Goal: Information Seeking & Learning: Check status

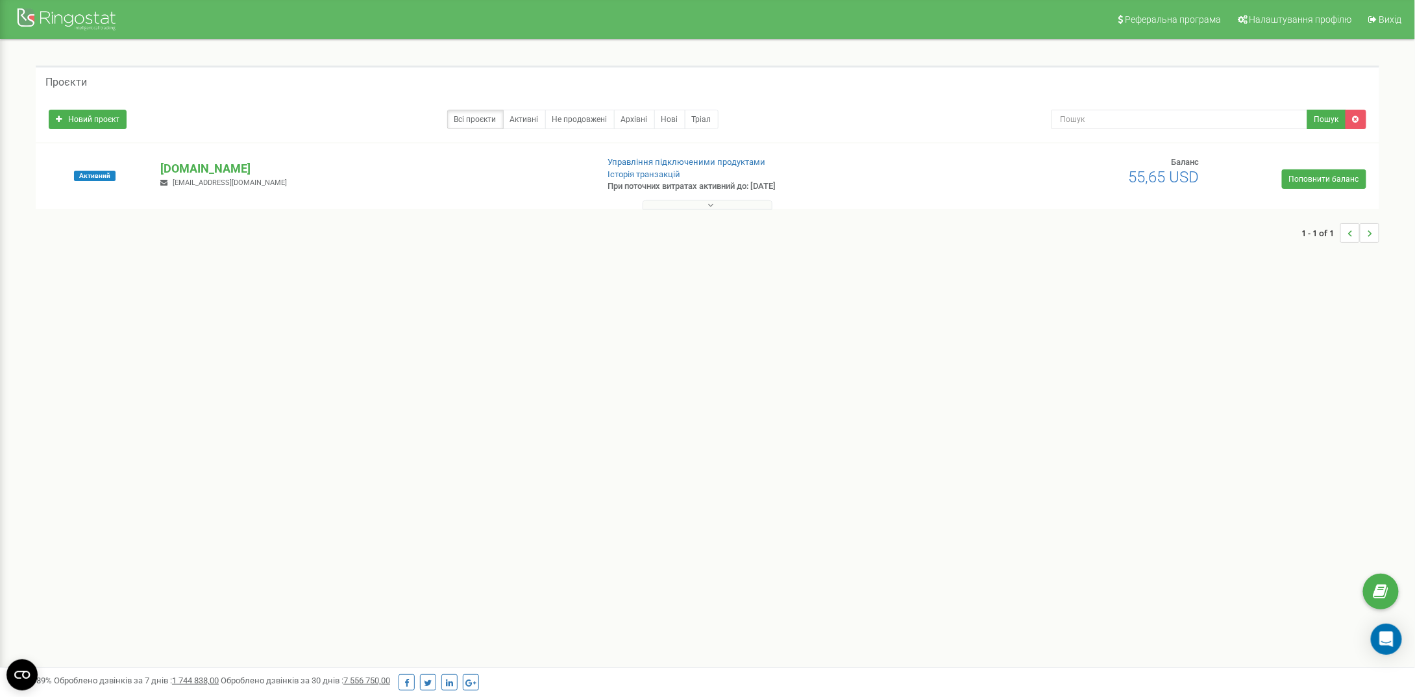
click at [693, 206] on button at bounding box center [708, 205] width 130 height 10
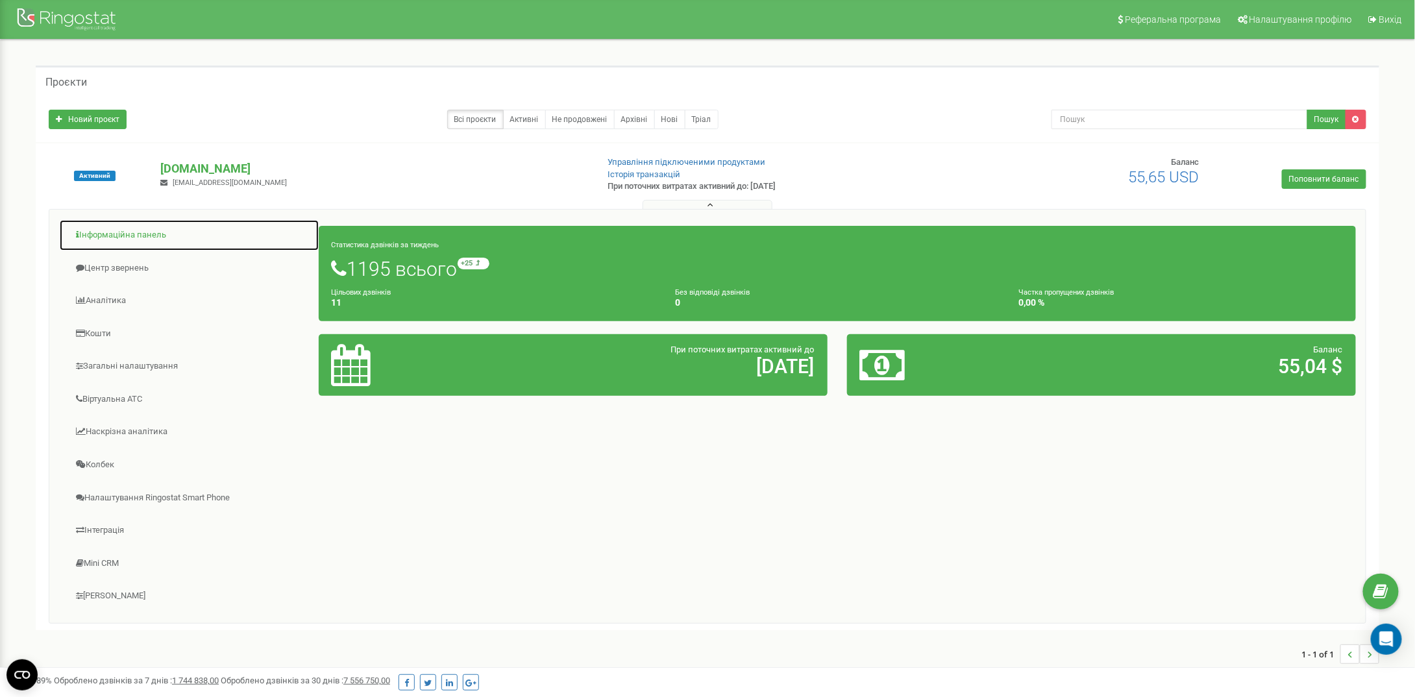
click at [112, 223] on link "Інформаційна панель" at bounding box center [189, 235] width 260 height 32
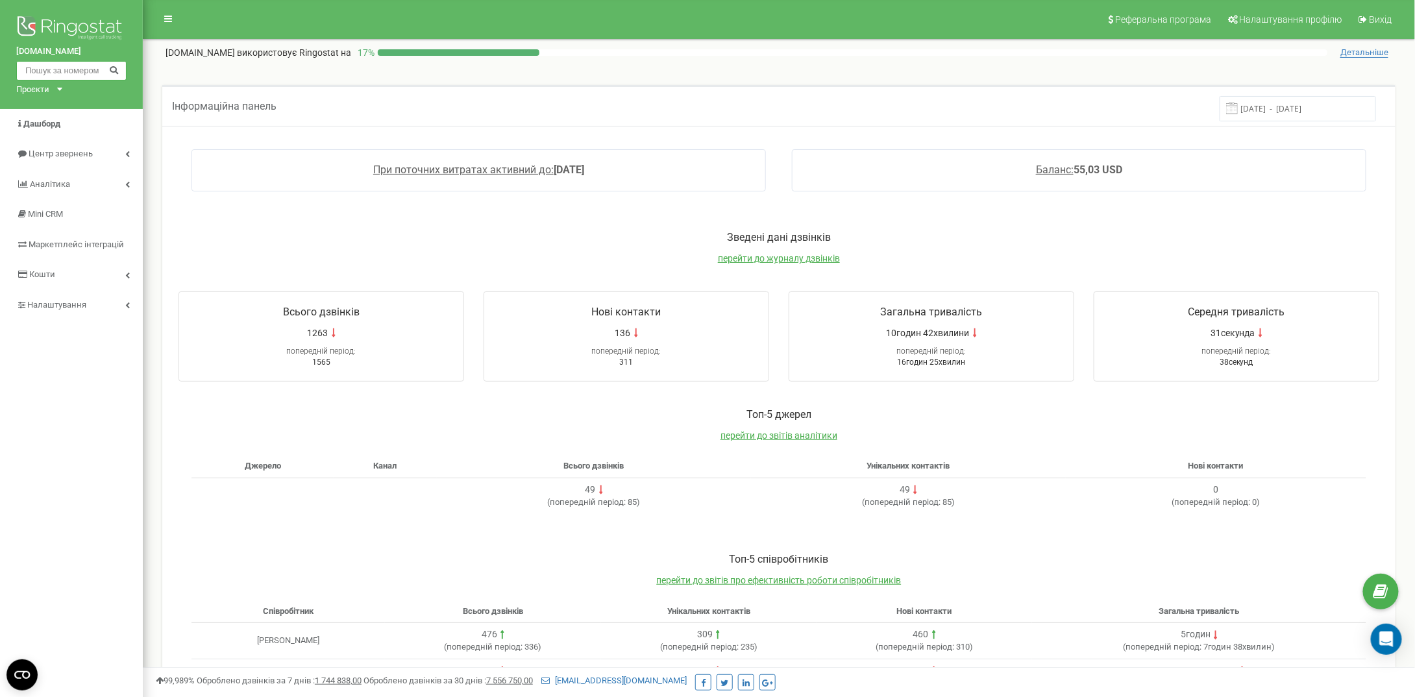
click at [73, 73] on input "text" at bounding box center [71, 70] width 110 height 19
type input "0957220092"
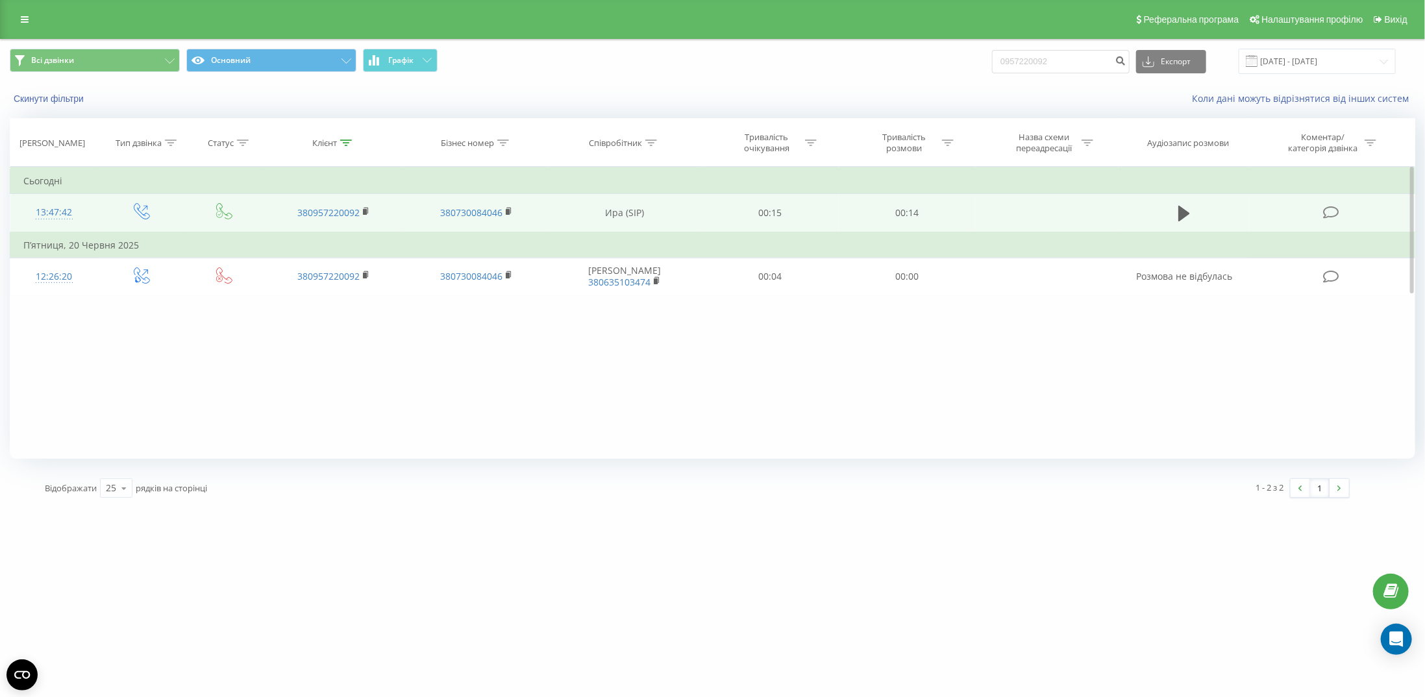
click at [1170, 210] on td at bounding box center [1184, 213] width 132 height 38
click at [1176, 212] on button at bounding box center [1183, 213] width 19 height 19
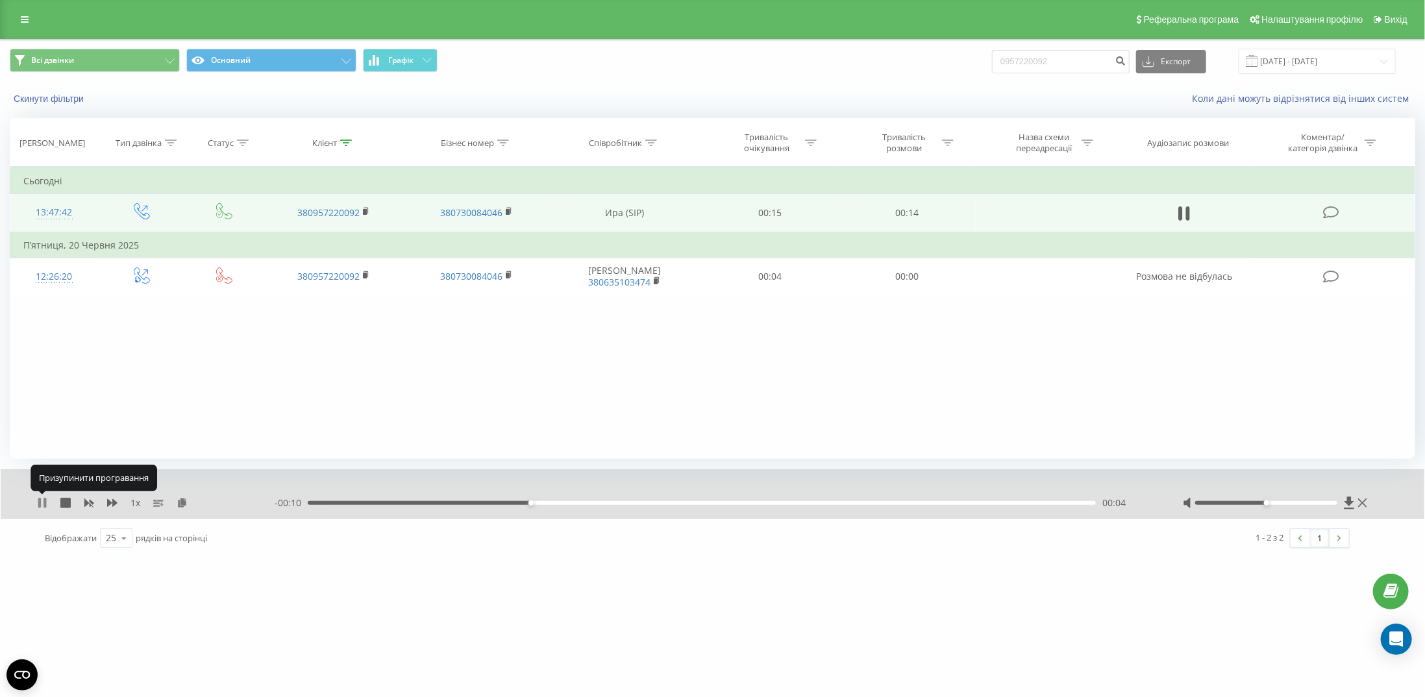
click at [45, 504] on icon at bounding box center [44, 503] width 3 height 10
click at [1350, 504] on icon at bounding box center [1349, 503] width 10 height 12
